Goal: Information Seeking & Learning: Learn about a topic

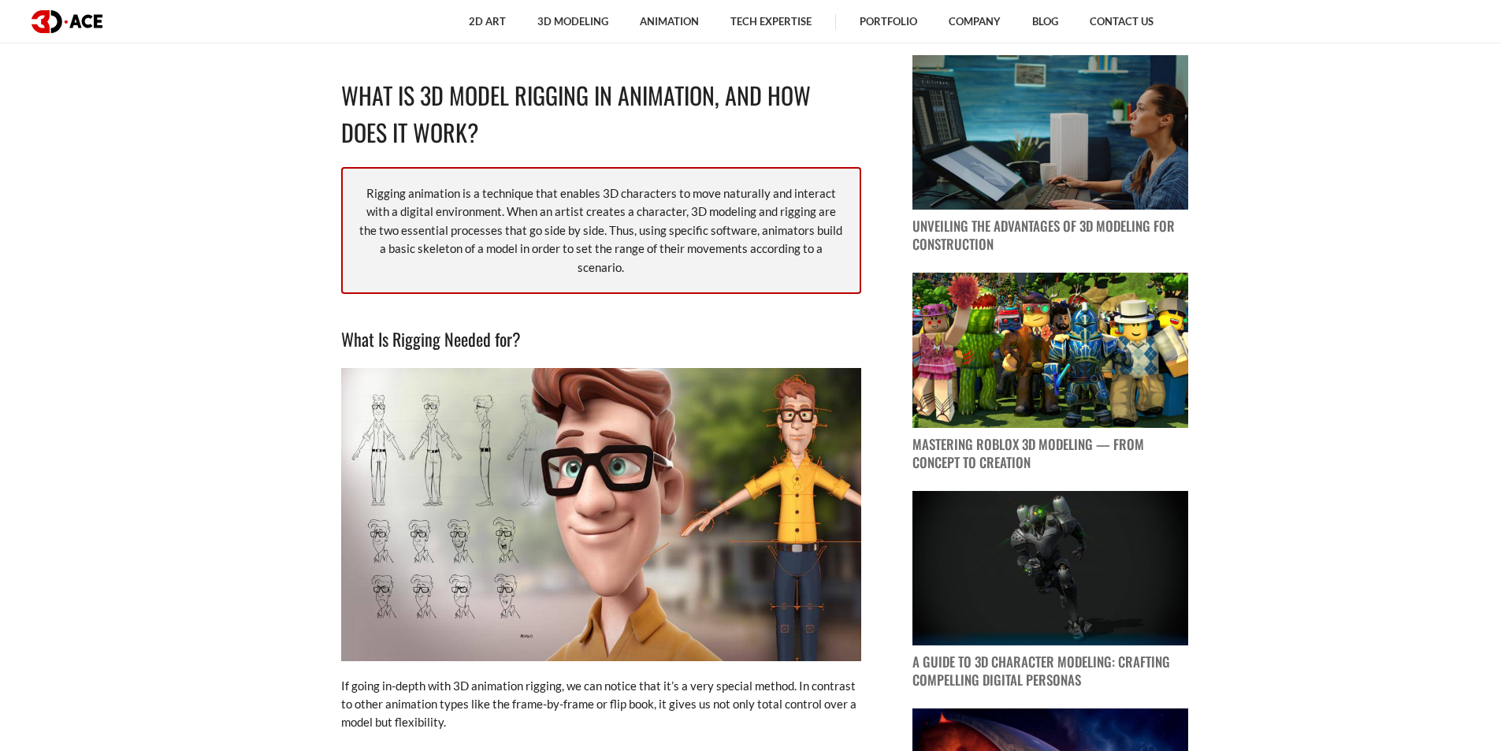
scroll to position [1260, 0]
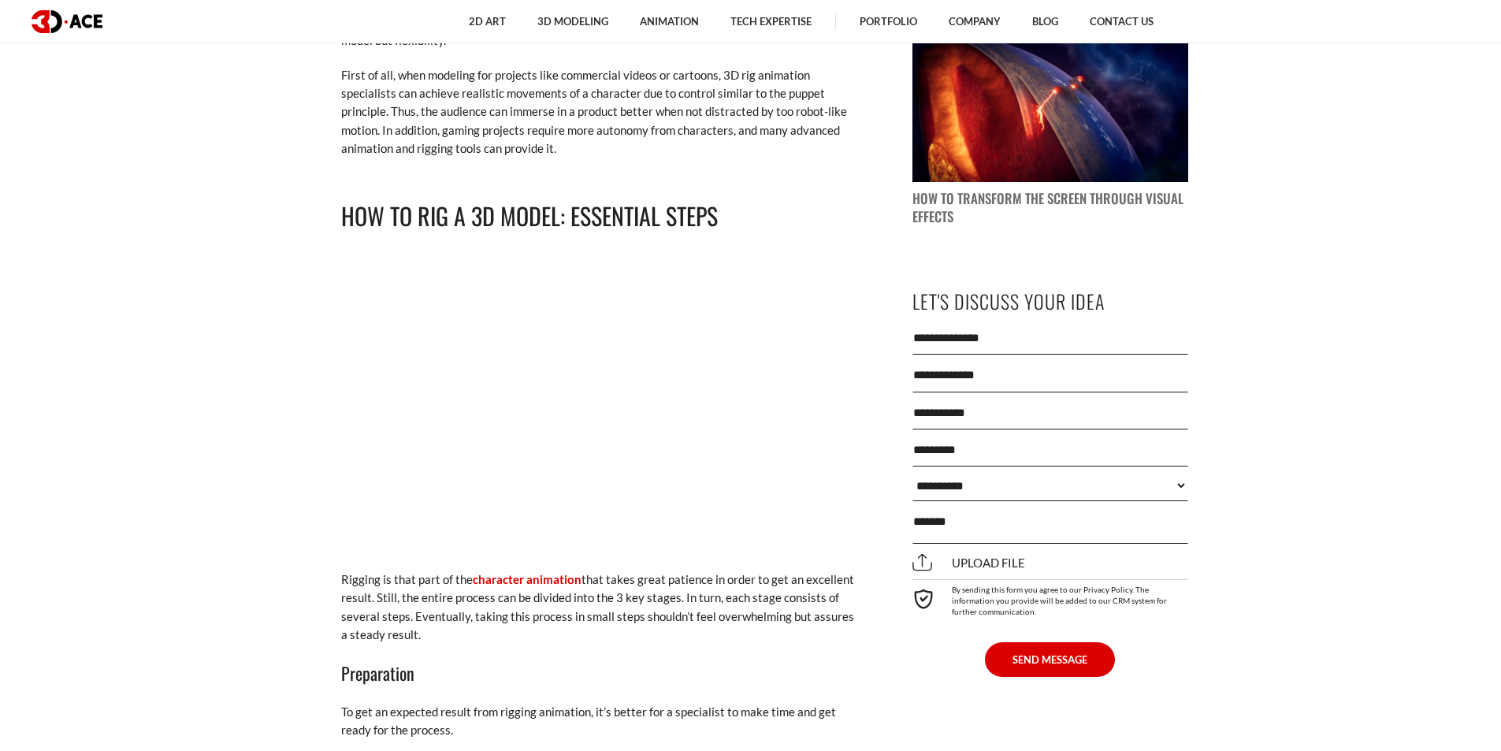
scroll to position [1680, 0]
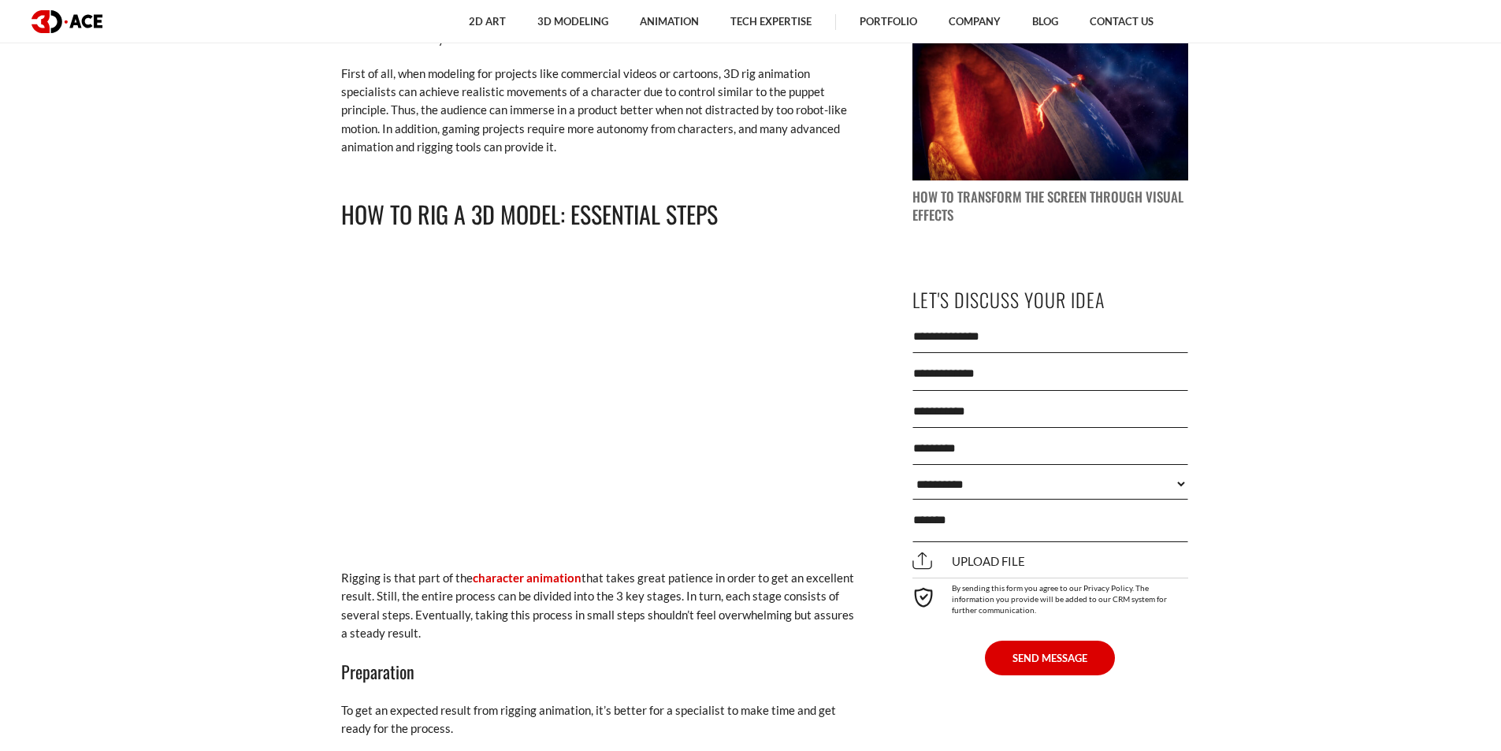
drag, startPoint x: 342, startPoint y: 553, endPoint x: 839, endPoint y: 621, distance: 501.6
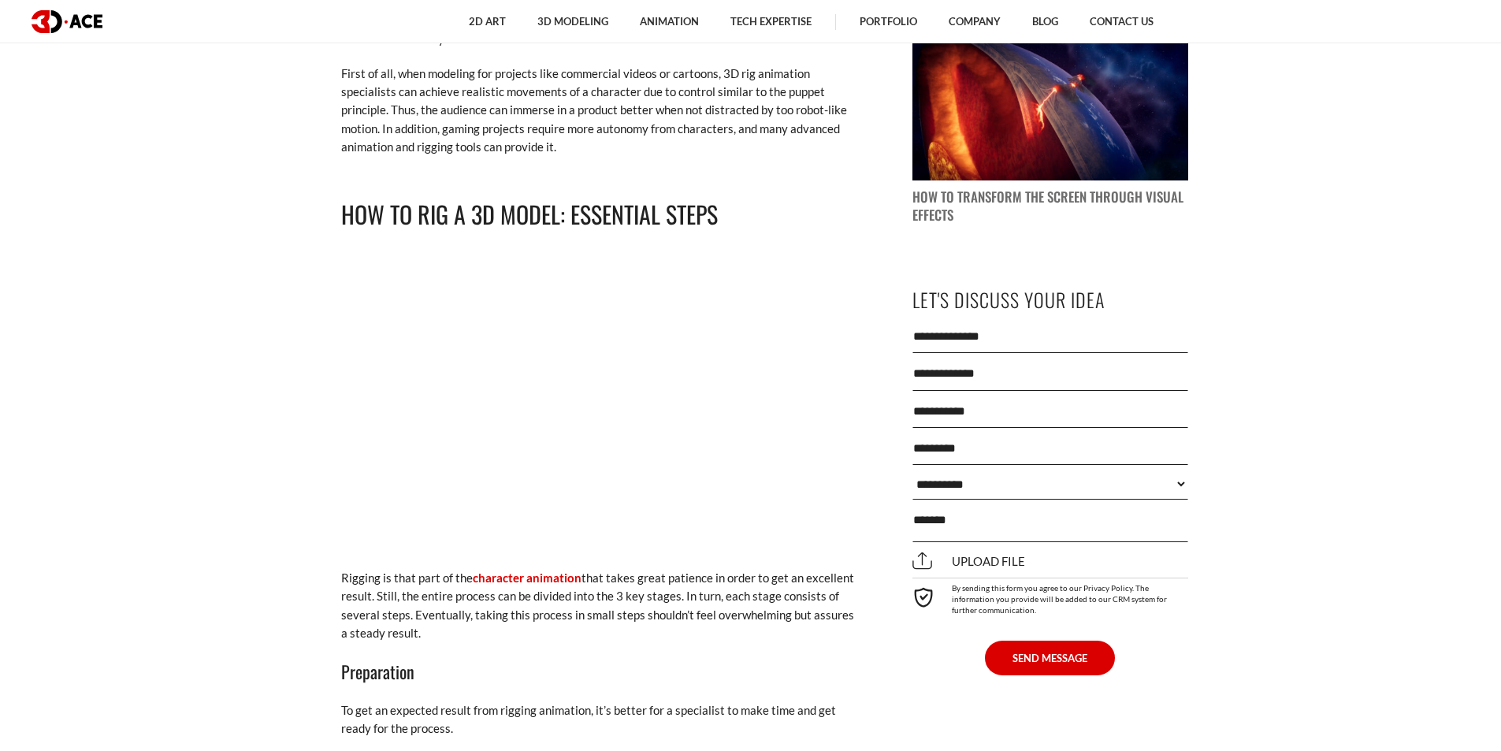
click at [839, 621] on p "Rigging is that part of the character animation that takes great patience in or…" at bounding box center [601, 606] width 520 height 74
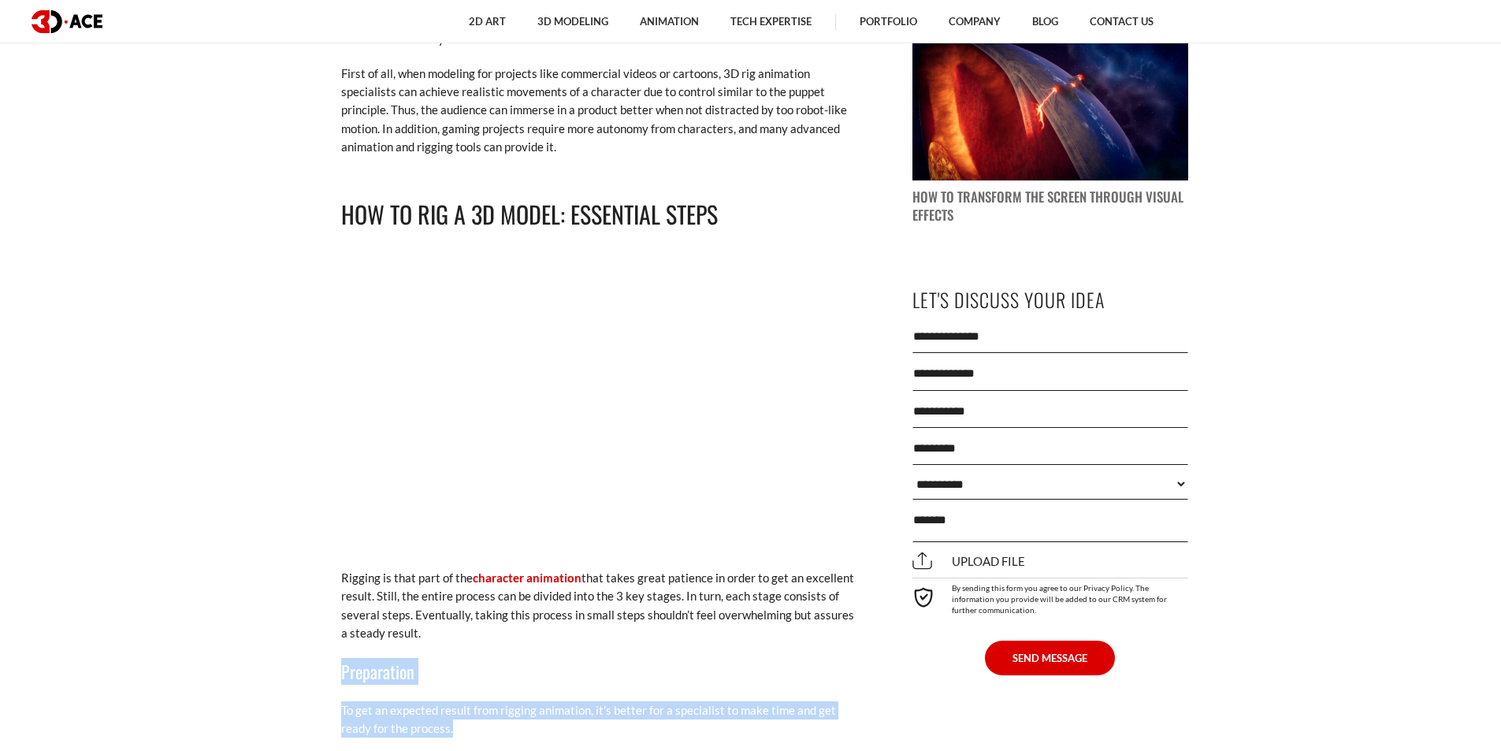
drag, startPoint x: 343, startPoint y: 648, endPoint x: 849, endPoint y: 710, distance: 510.2
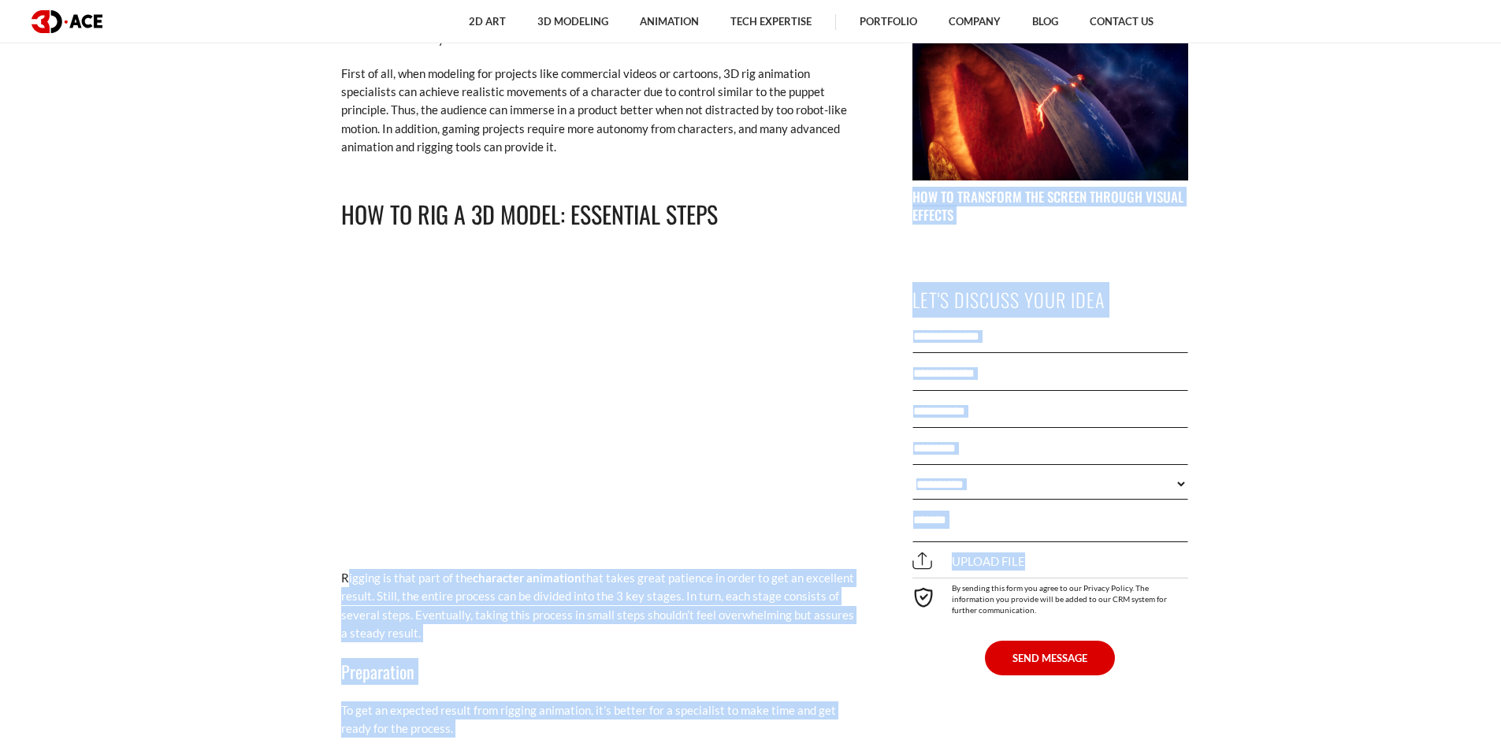
drag, startPoint x: 347, startPoint y: 559, endPoint x: 976, endPoint y: 704, distance: 645.8
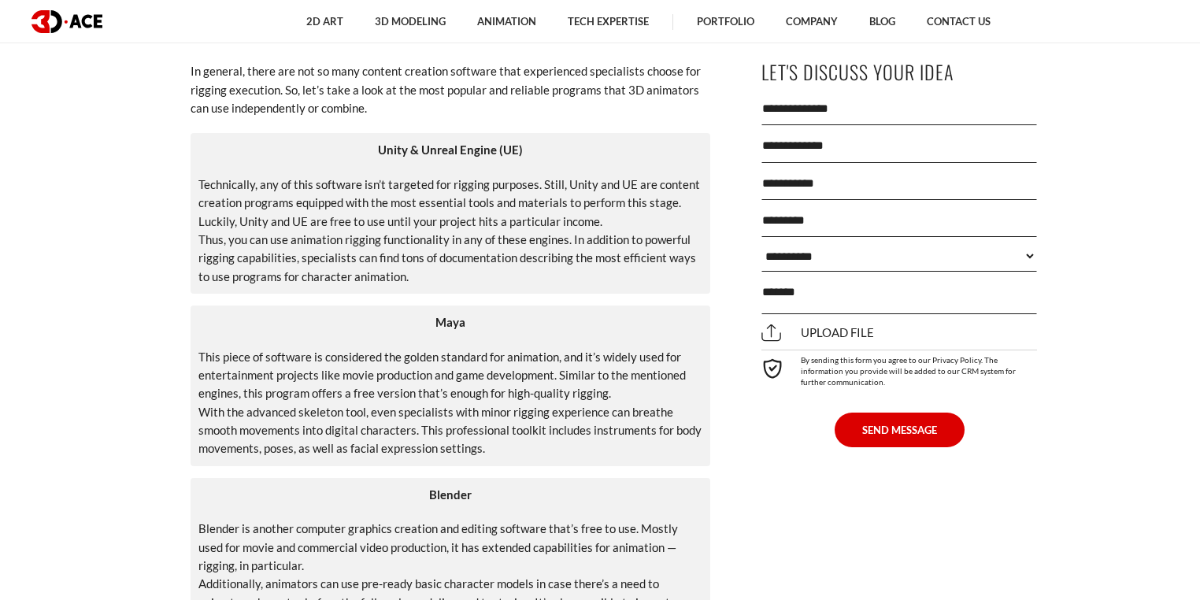
scroll to position [3403, 0]
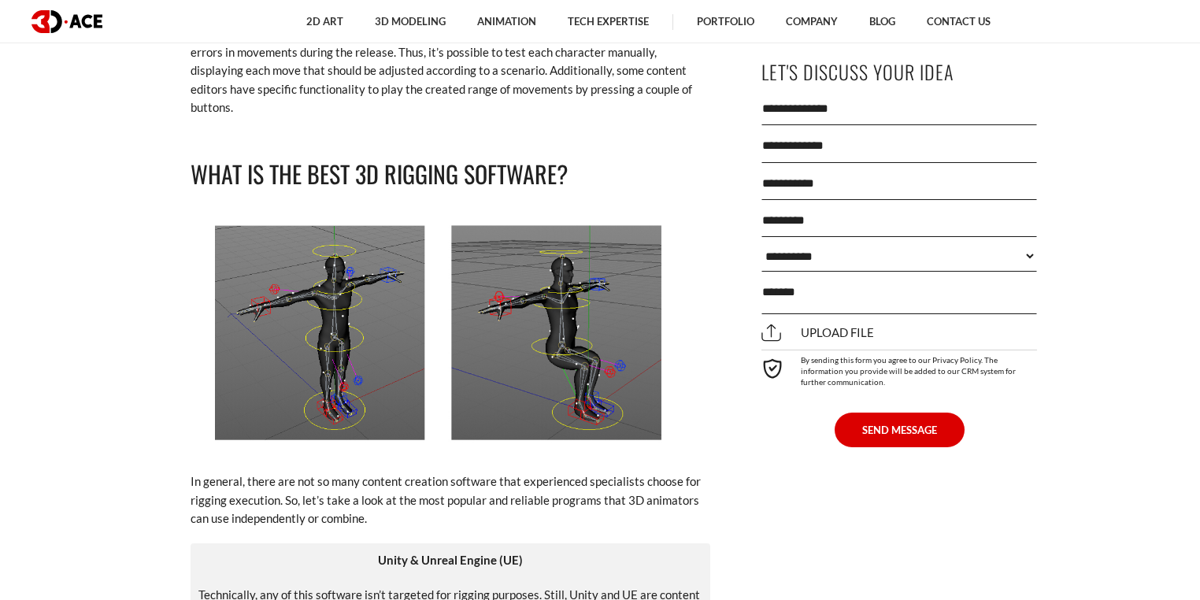
scroll to position [3066, 0]
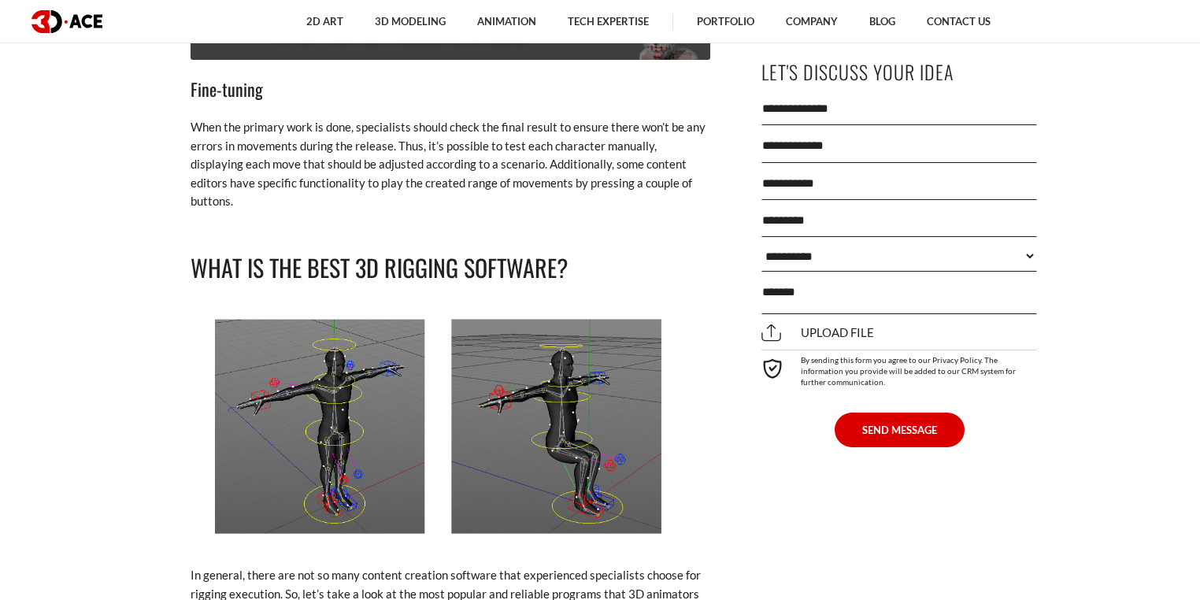
drag, startPoint x: 810, startPoint y: 545, endPoint x: 701, endPoint y: 553, distance: 109.0
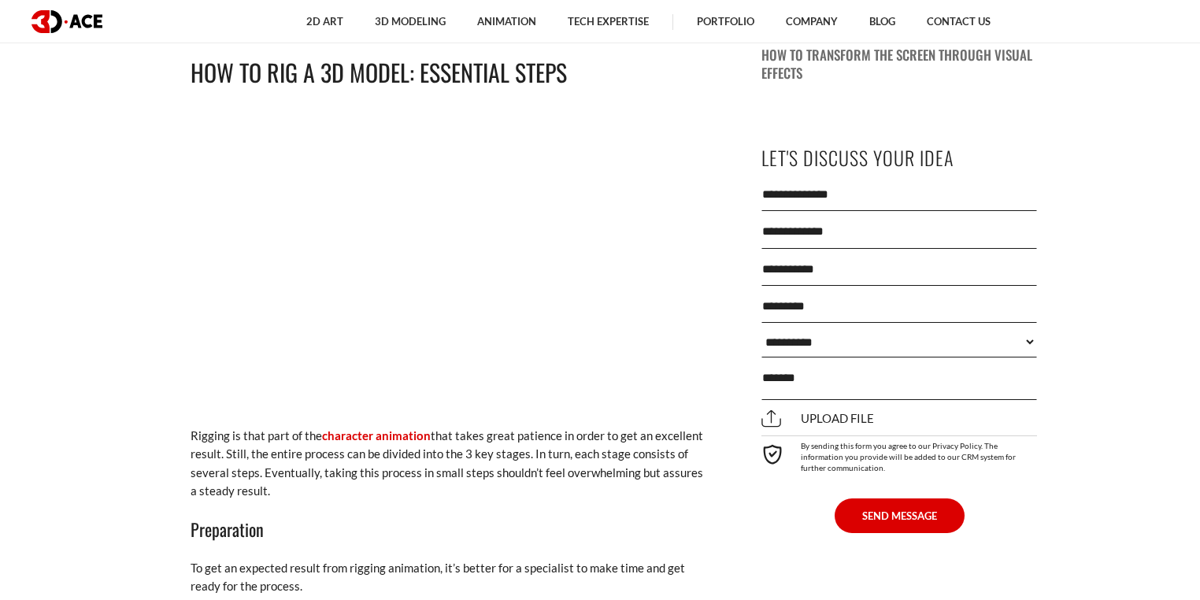
scroll to position [1553, 0]
